Goal: Task Accomplishment & Management: Manage account settings

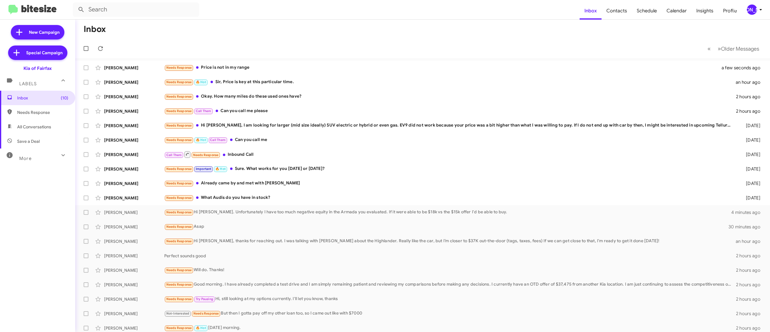
click at [750, 8] on div "[PERSON_NAME]" at bounding box center [752, 10] width 10 height 10
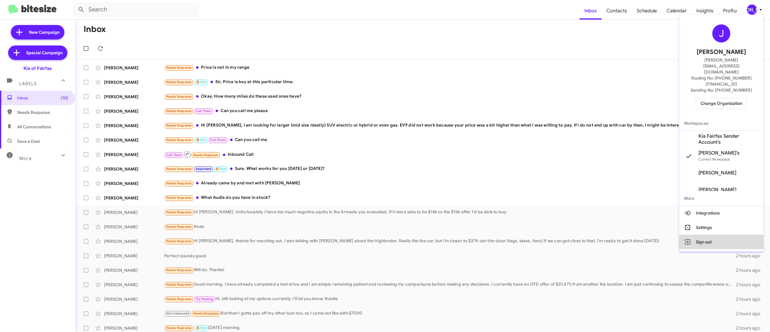
click at [709, 234] on button "Sign out" at bounding box center [721, 241] width 84 height 14
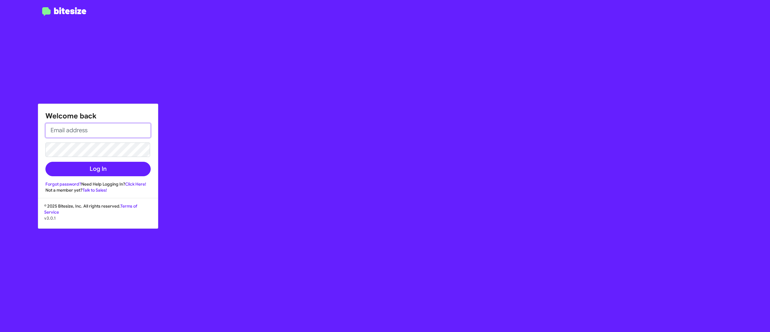
type input "[EMAIL_ADDRESS][DOMAIN_NAME]"
click at [82, 132] on input "[EMAIL_ADDRESS][DOMAIN_NAME]" at bounding box center [97, 130] width 105 height 14
click at [230, 122] on div "Welcome back [EMAIL_ADDRESS][DOMAIN_NAME] Log In Forgot password? Need Help Log…" at bounding box center [449, 166] width 642 height 332
click at [117, 165] on button "Log In" at bounding box center [97, 169] width 105 height 14
